Goal: Information Seeking & Learning: Check status

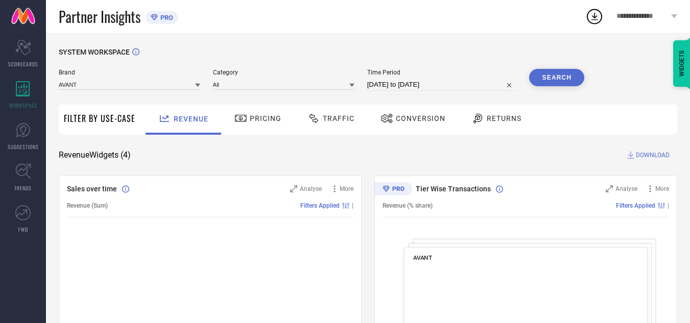
click at [357, 114] on div "Traffic" at bounding box center [331, 120] width 72 height 30
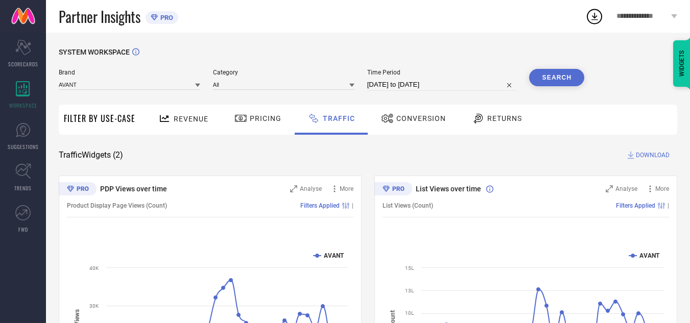
click at [565, 83] on button "Search" at bounding box center [556, 77] width 55 height 17
click at [446, 88] on input "[DATE] to [DATE]" at bounding box center [442, 85] width 150 height 12
select select "8"
select select "2025"
select select "9"
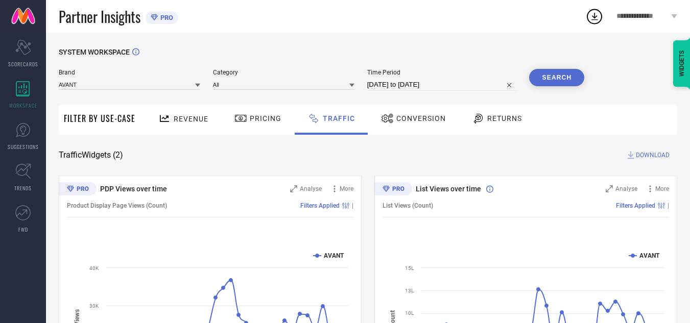
select select "2025"
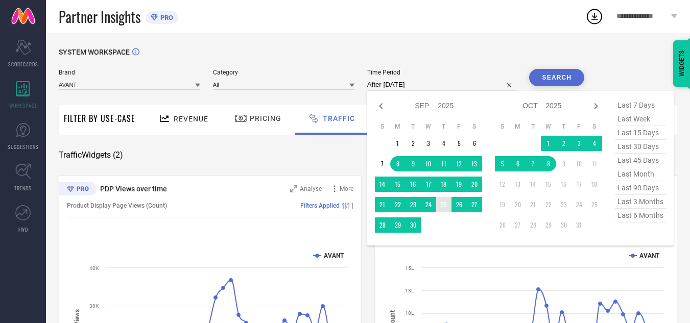
click at [445, 208] on td "25" at bounding box center [443, 204] width 15 height 15
type input "[DATE] to [DATE]"
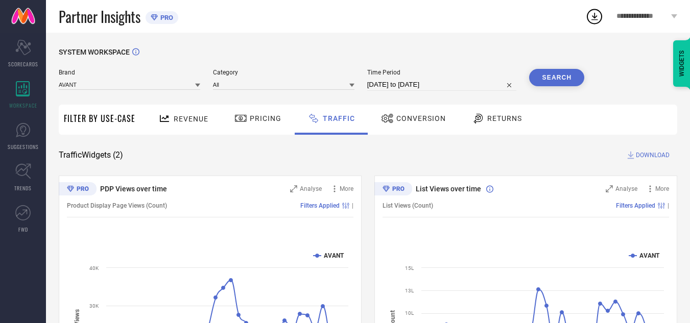
click at [569, 78] on button "Search" at bounding box center [556, 77] width 55 height 17
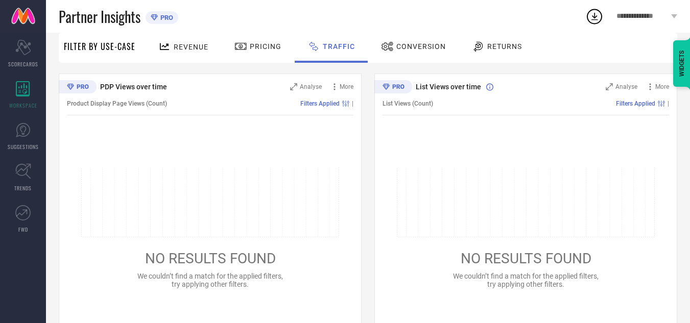
scroll to position [124, 0]
